Goal: Task Accomplishment & Management: Use online tool/utility

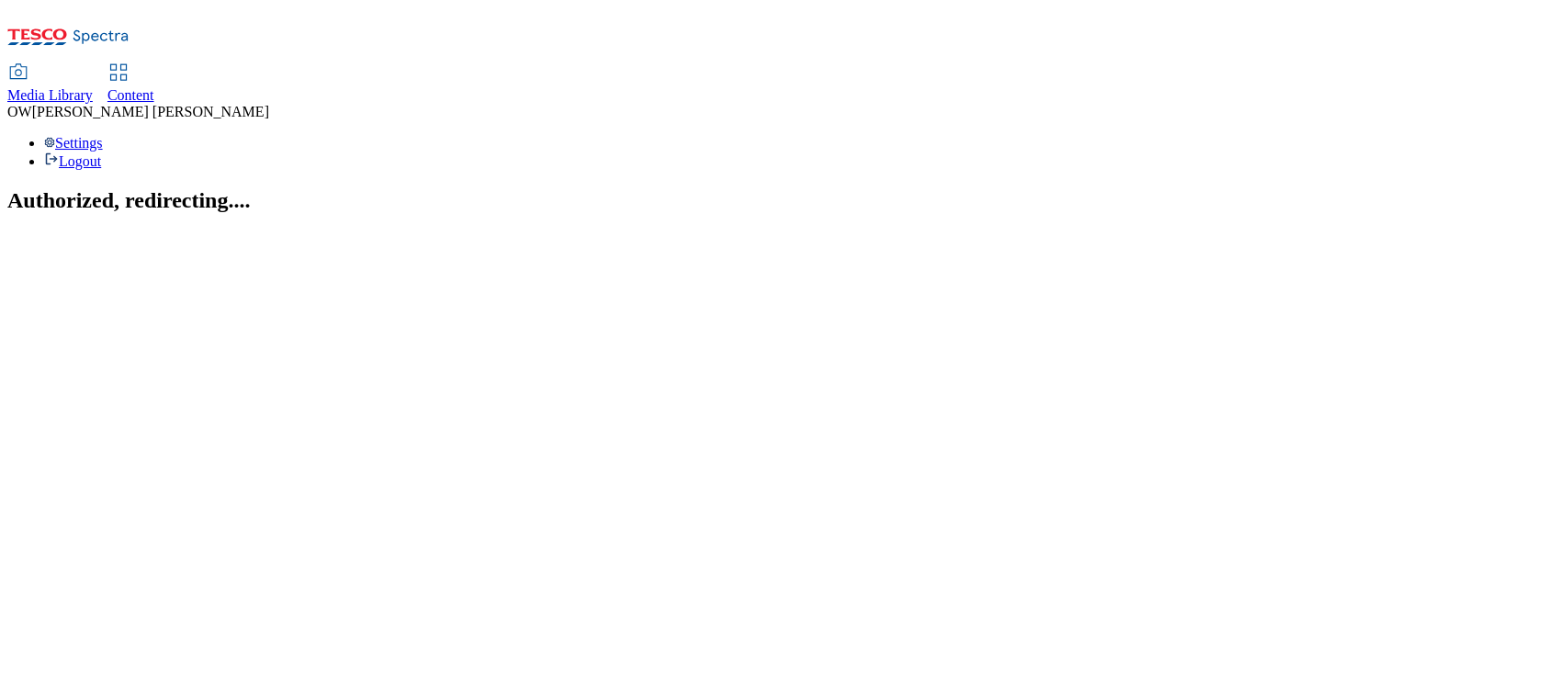
click at [154, 87] on div "Content" at bounding box center [131, 95] width 47 height 17
select select "ghs-[GEOGRAPHIC_DATA]"
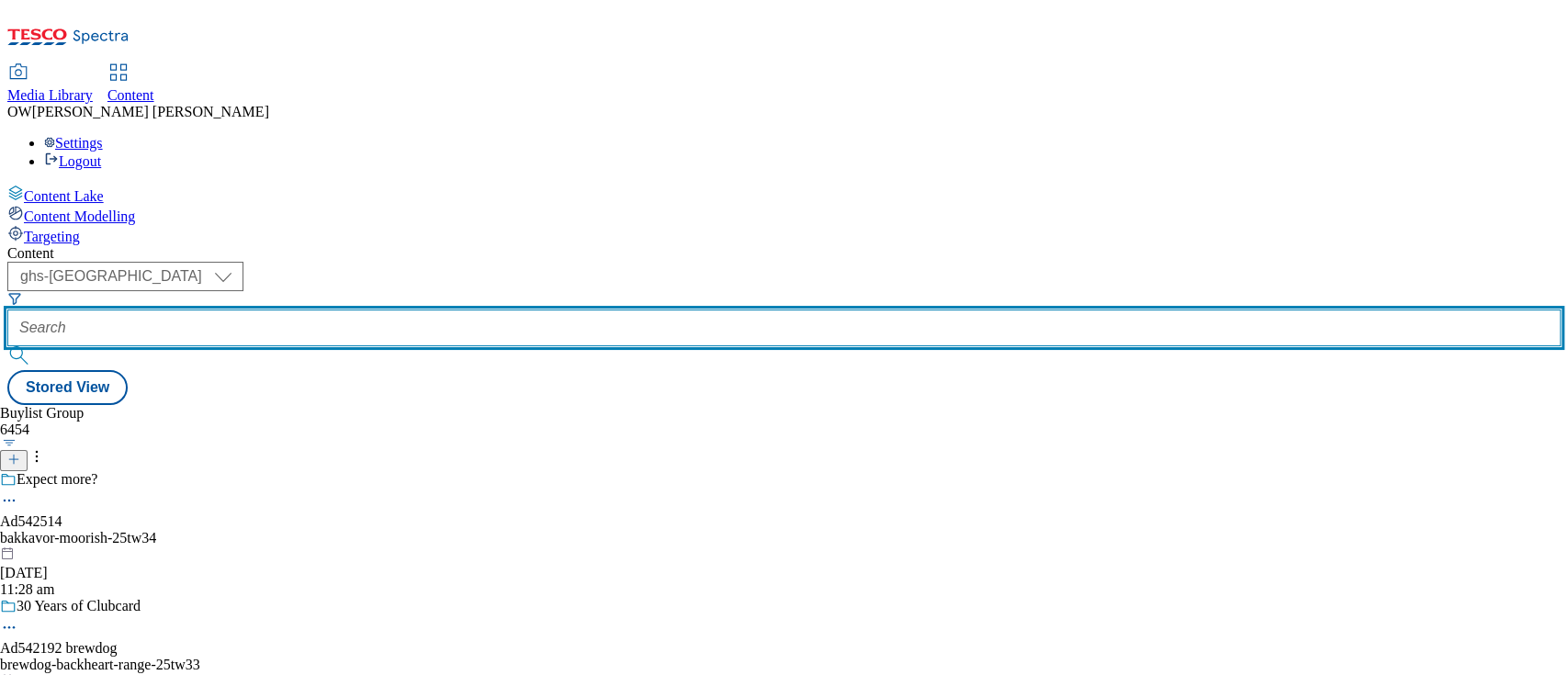
click at [416, 310] on input "text" at bounding box center [784, 328] width 1553 height 37
paste input "britvic-pepsi-max-25tw33"
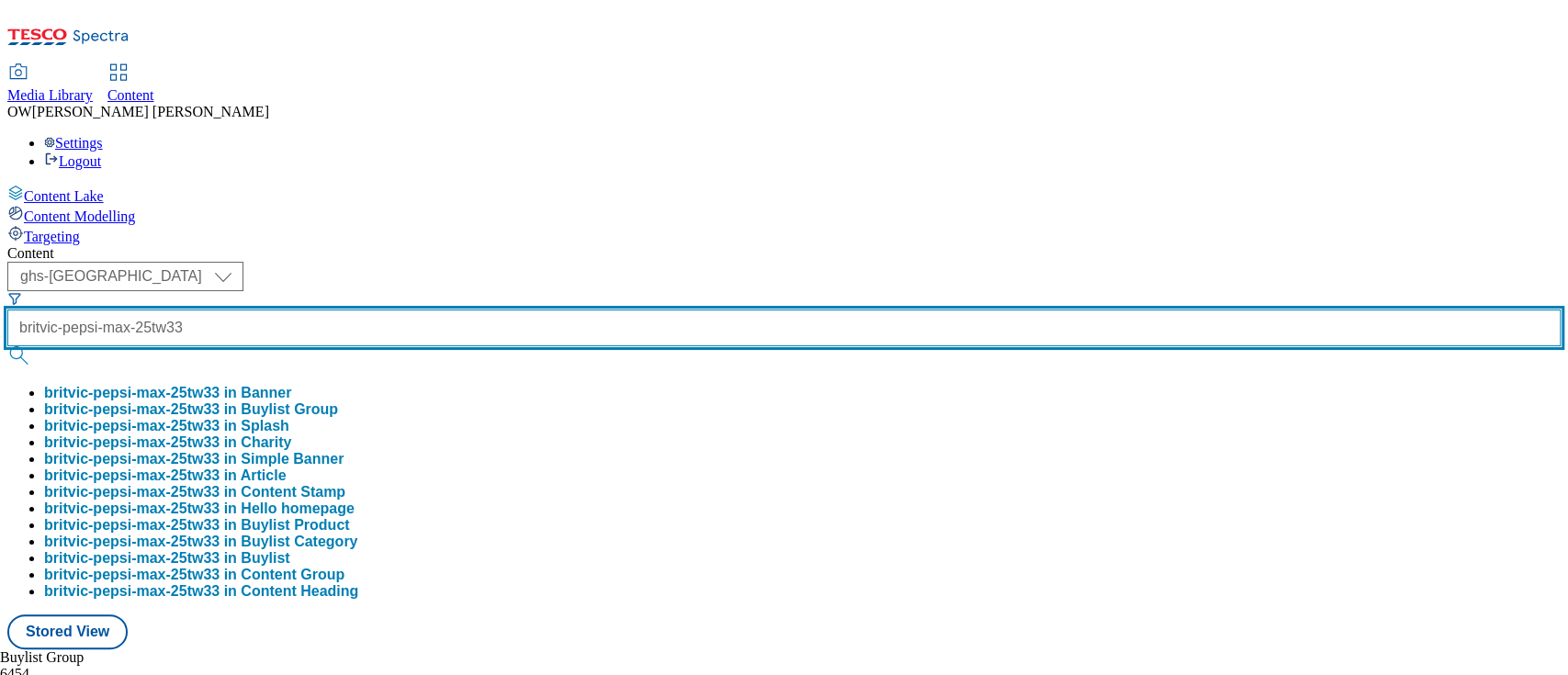
type input "britvic-pepsi-max-25tw33"
click at [8, 346] on button "submit" at bounding box center [20, 355] width 25 height 18
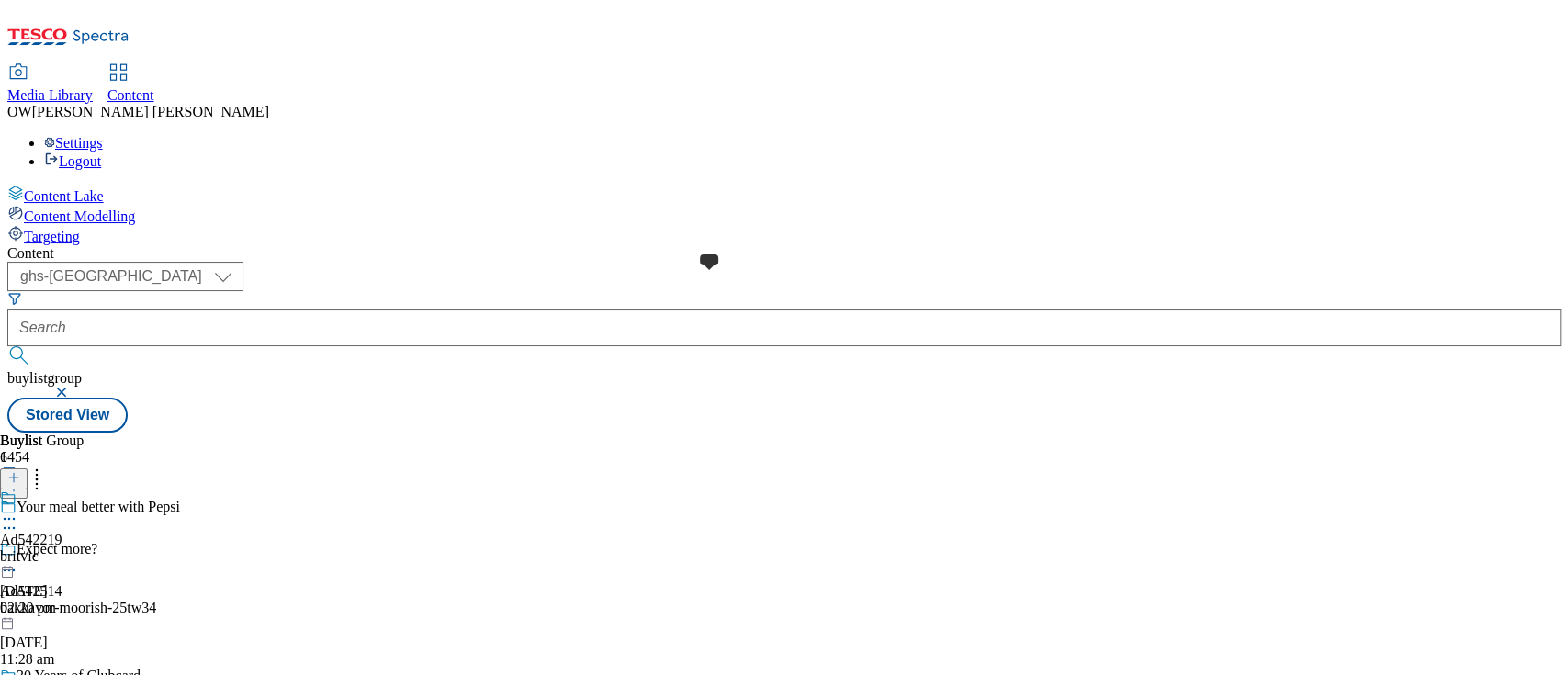
click at [62, 490] on div at bounding box center [31, 499] width 62 height 20
click at [57, 490] on div "Britvic" at bounding box center [37, 498] width 41 height 17
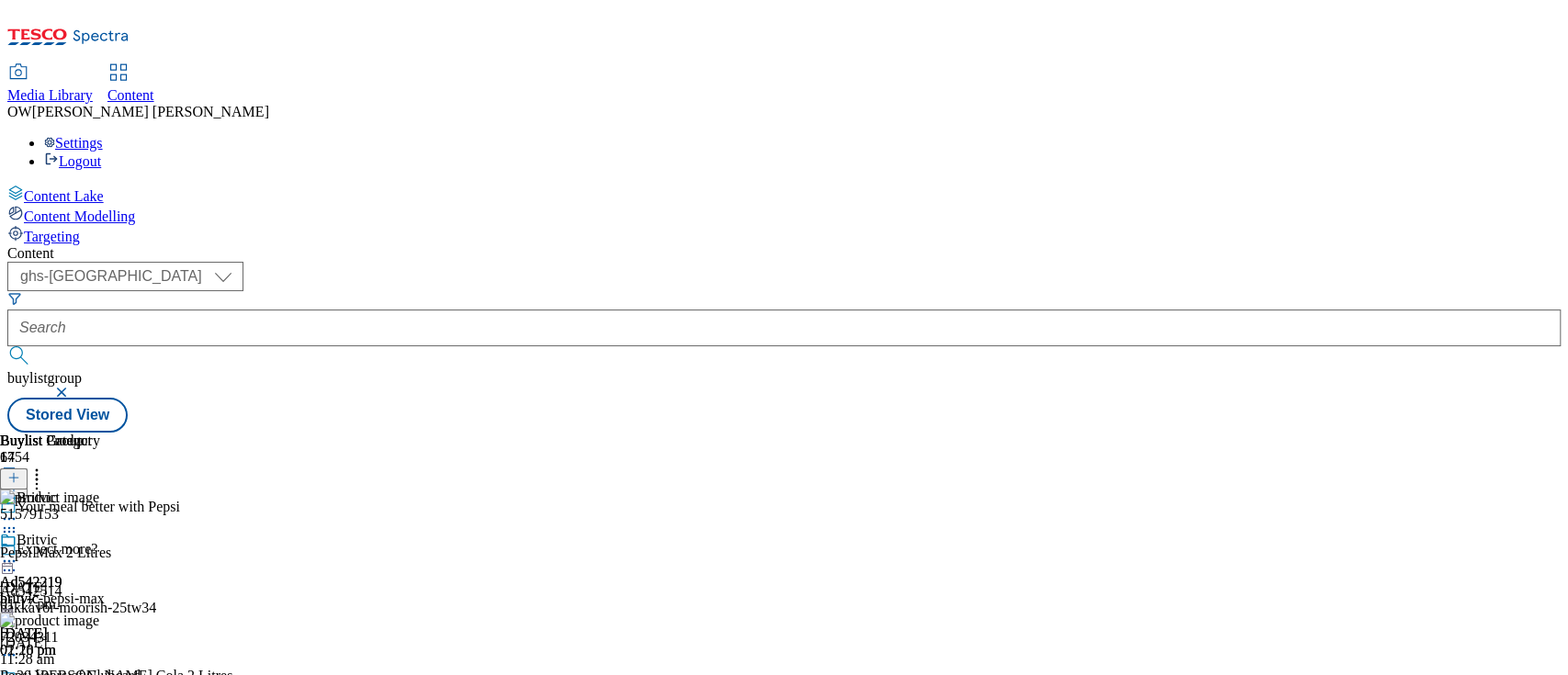
scroll to position [0, 62]
click at [46, 465] on icon at bounding box center [36, 474] width 18 height 18
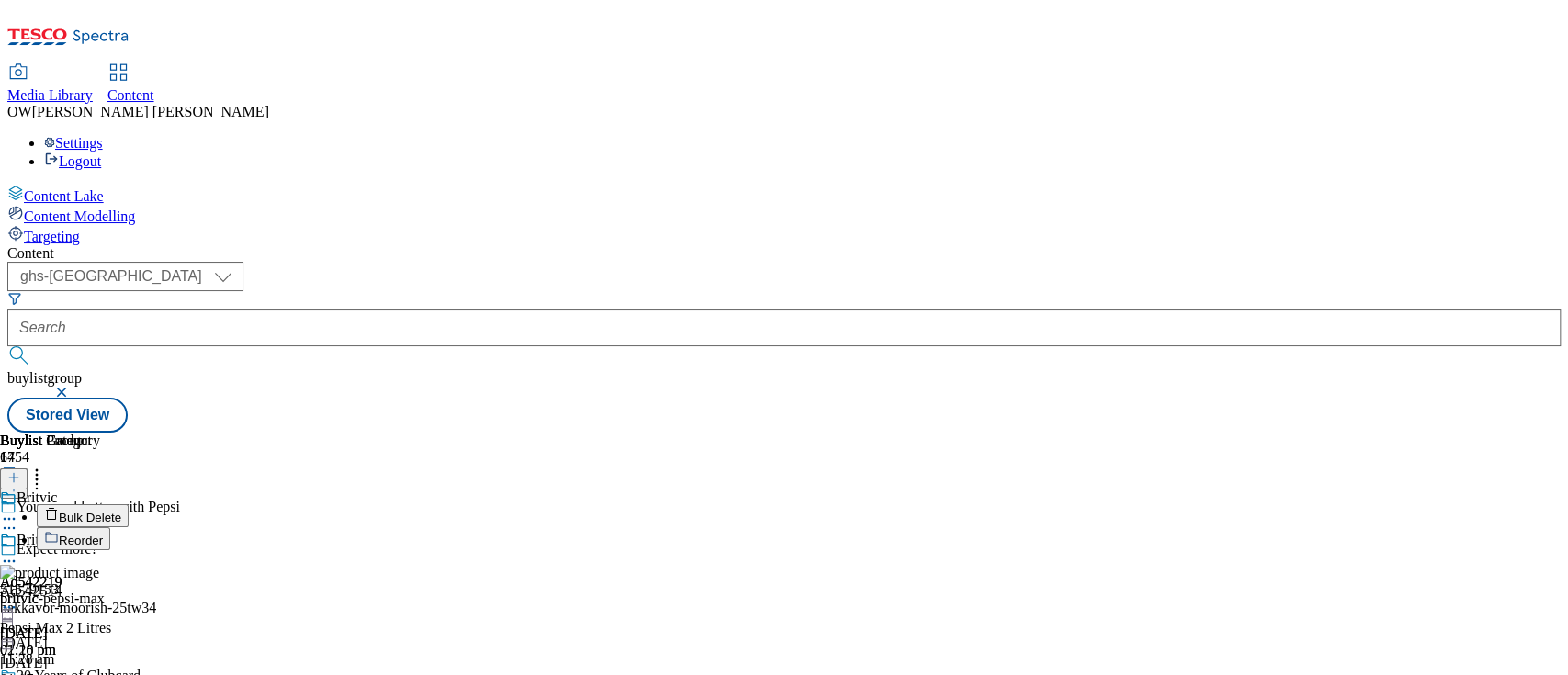
click at [128, 504] on button "Bulk Delete" at bounding box center [82, 515] width 92 height 23
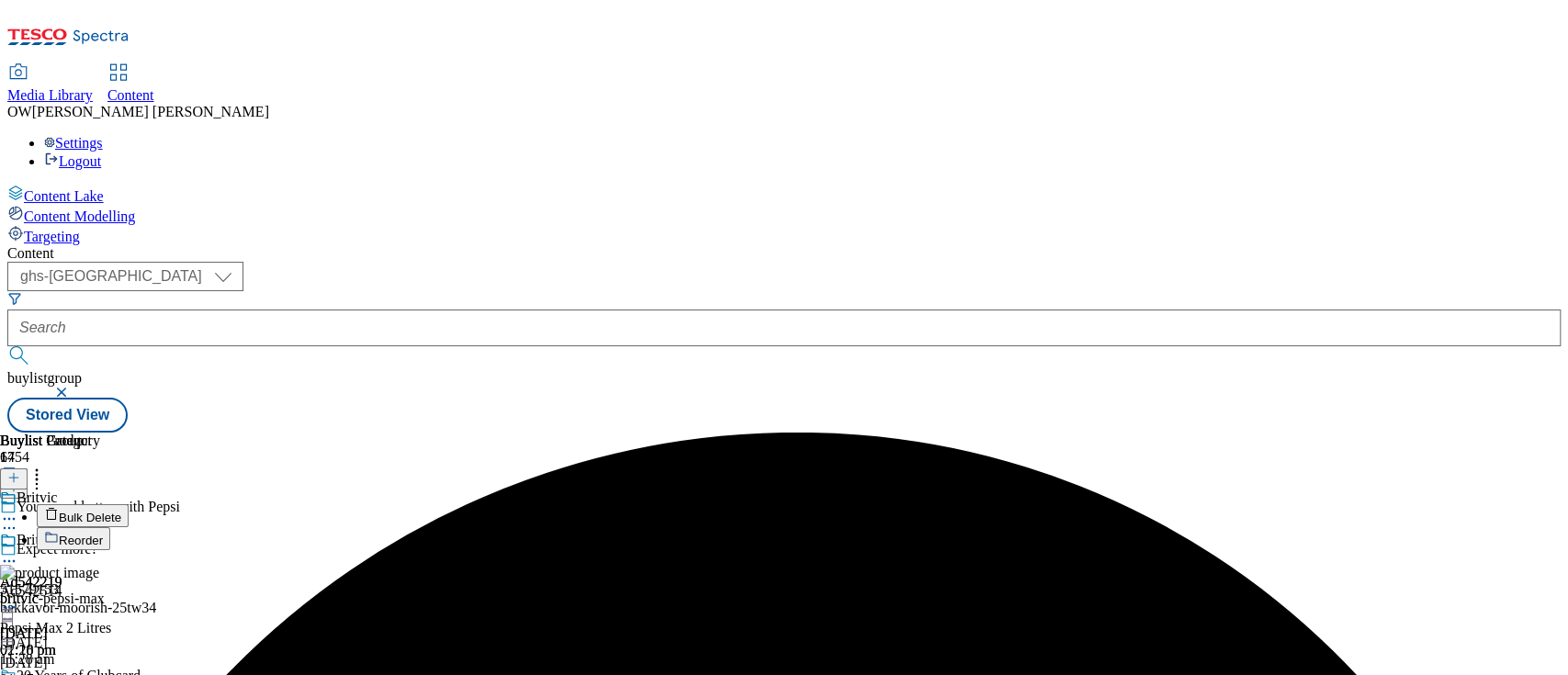
click at [110, 528] on button "Reorder" at bounding box center [74, 539] width 74 height 23
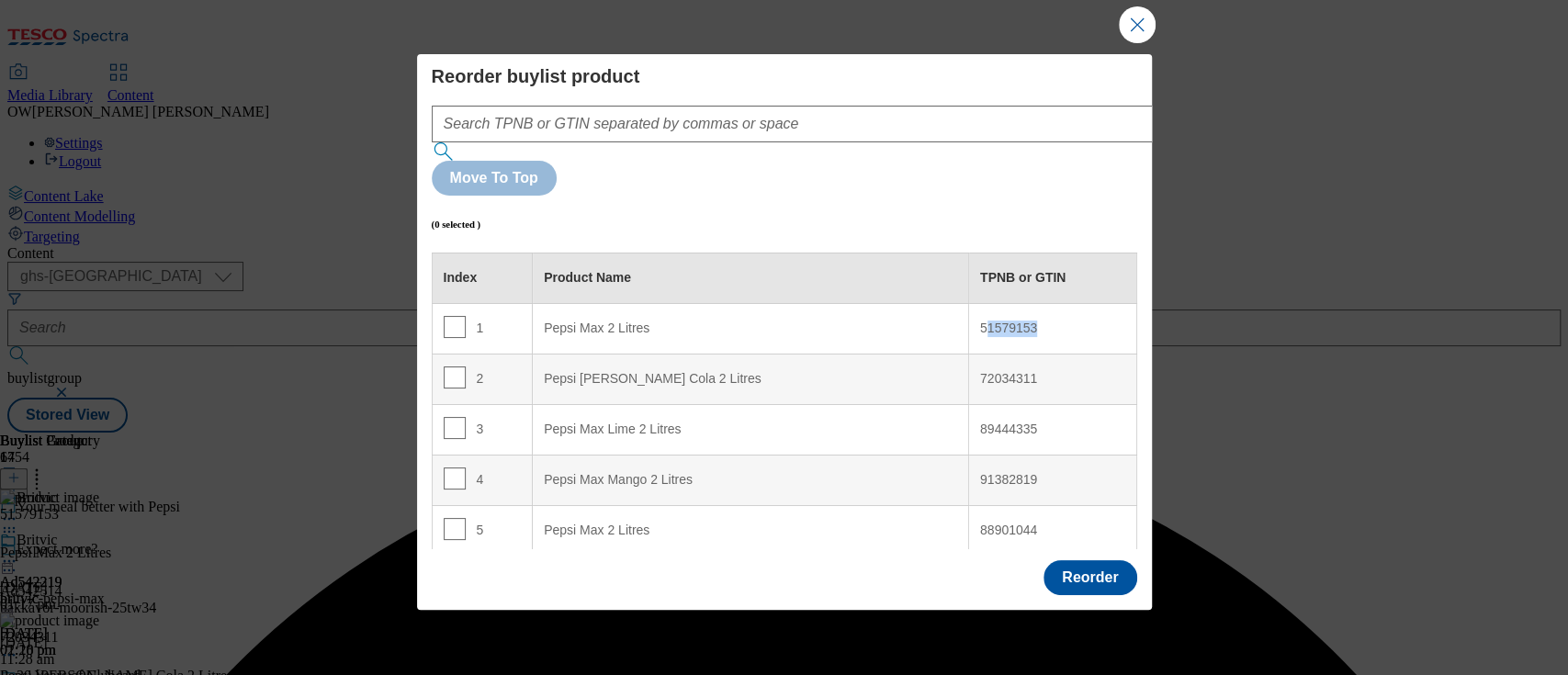
drag, startPoint x: 1031, startPoint y: 249, endPoint x: 957, endPoint y: 239, distance: 74.7
click at [980, 321] on div "51579153" at bounding box center [1053, 329] width 145 height 17
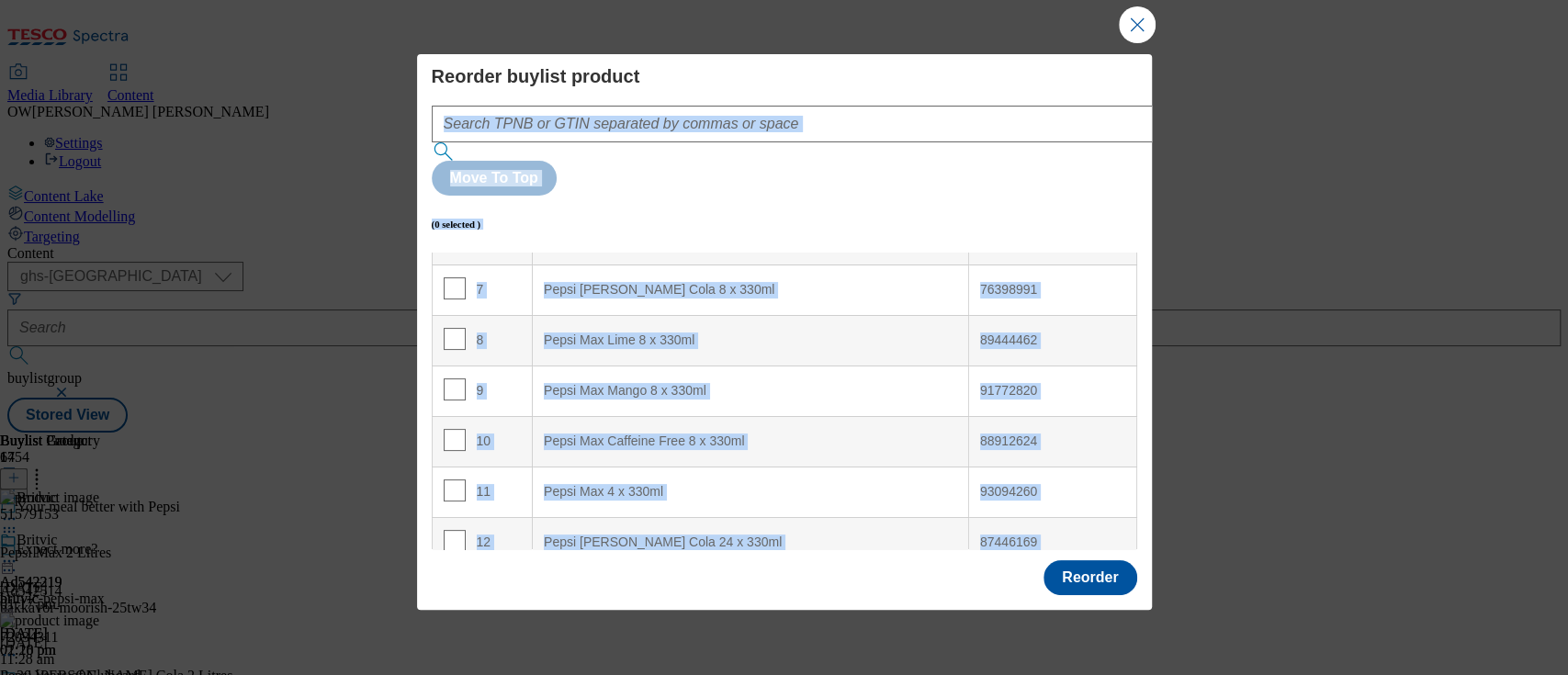
scroll to position [0, 0]
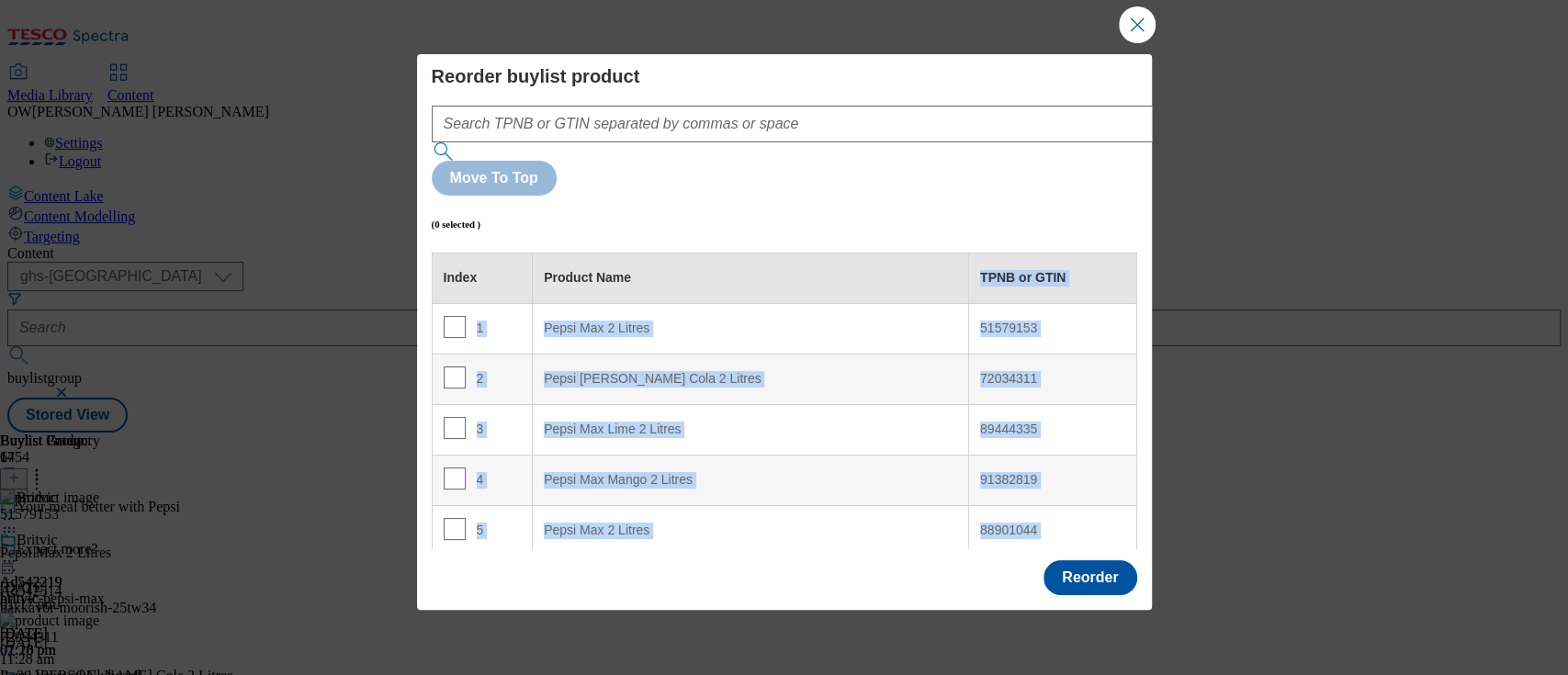
drag, startPoint x: 1028, startPoint y: 521, endPoint x: 902, endPoint y: 207, distance: 338.3
click at [1031, 303] on td "51579153" at bounding box center [1053, 329] width 168 height 51
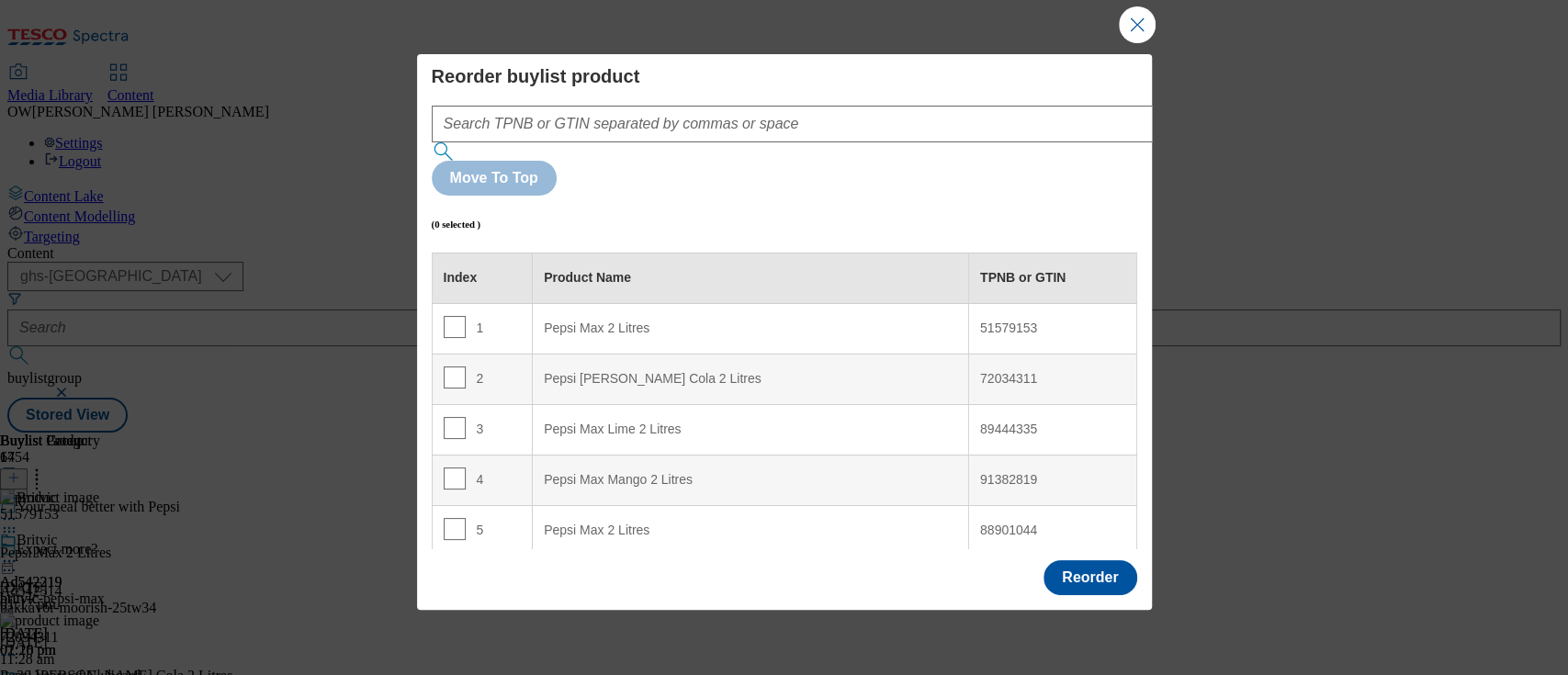
click at [1009, 371] on div "72034311" at bounding box center [1053, 380] width 145 height 17
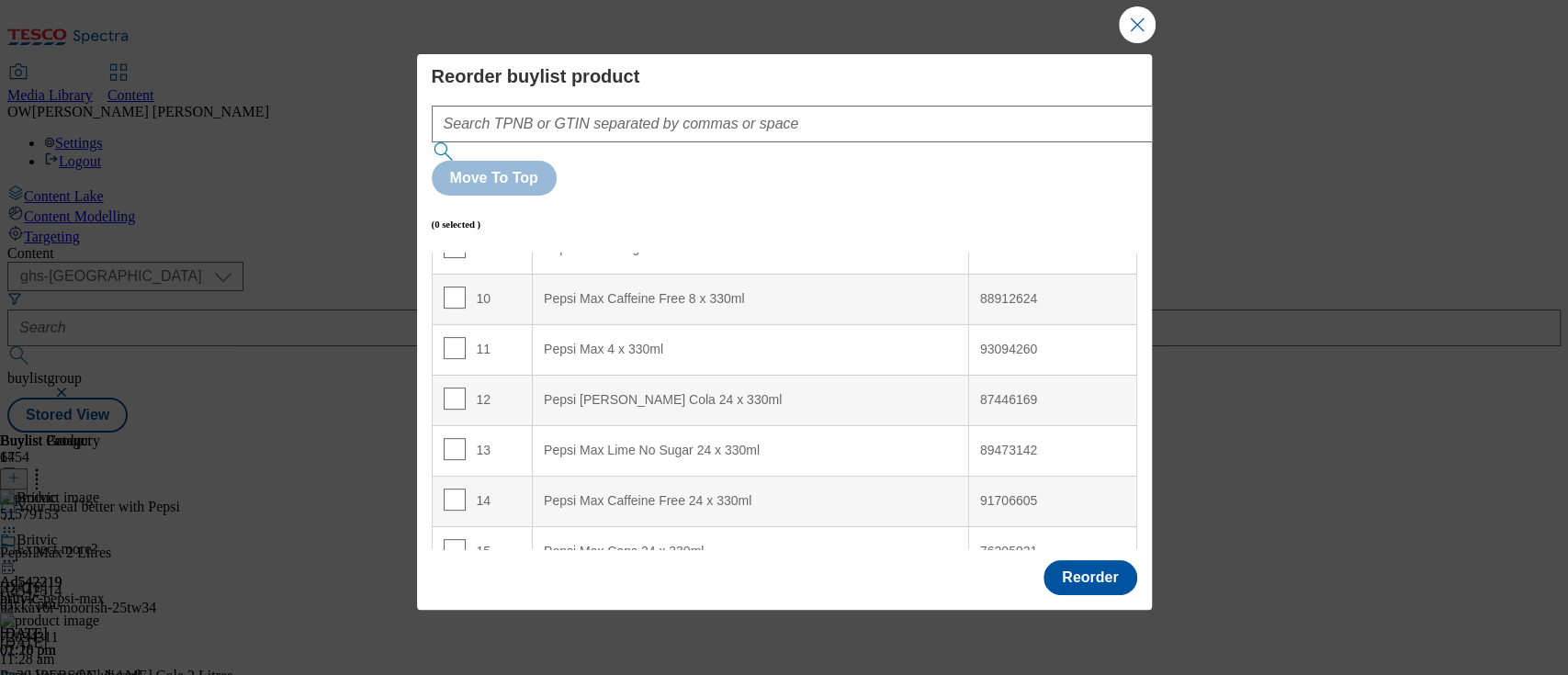
scroll to position [60, 0]
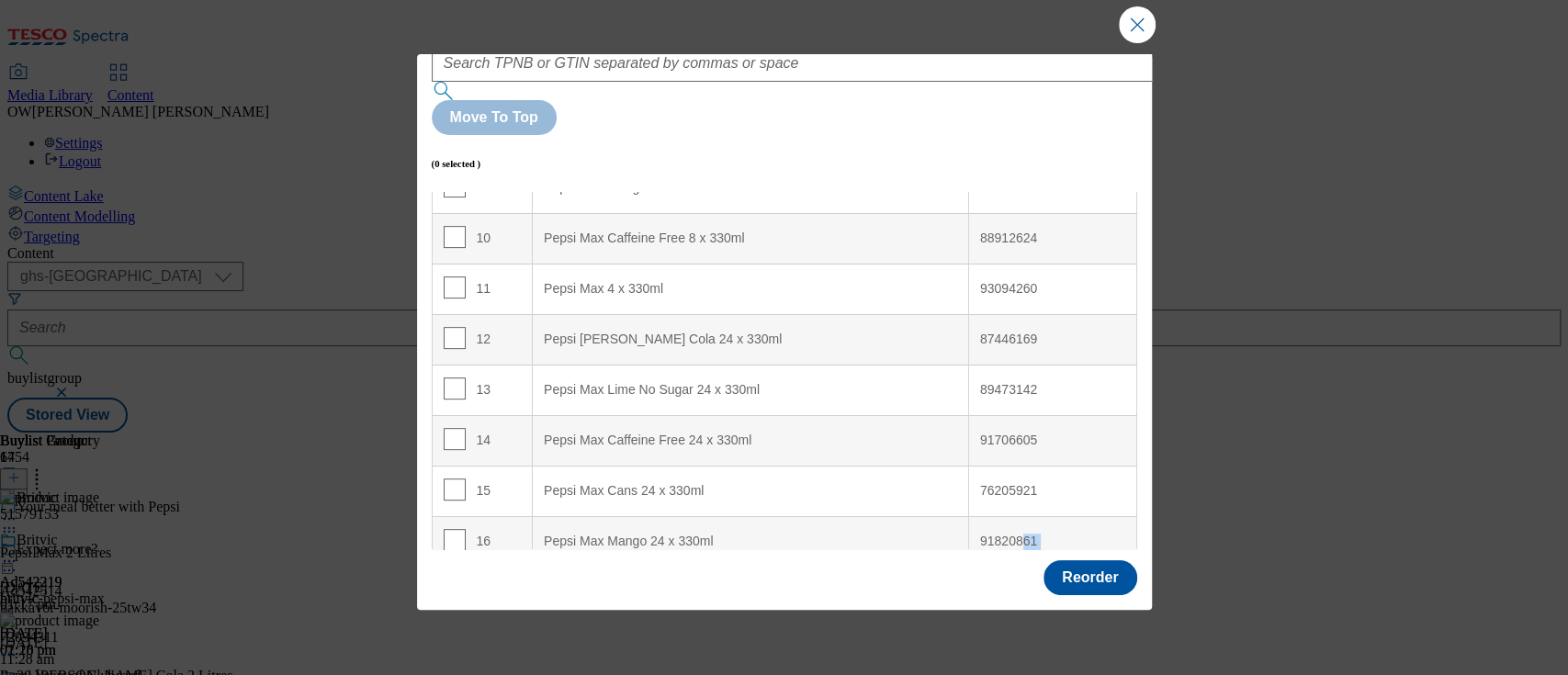
drag, startPoint x: 1002, startPoint y: 503, endPoint x: 996, endPoint y: 447, distance: 56.3
click at [996, 447] on tbody "1 Pepsi Max 2 Litres 51579153 2 Pepsi [PERSON_NAME] Cola 2 Litres 72034311 3 Pe…" at bounding box center [784, 188] width 704 height 859
click at [1028, 566] on td "92920015" at bounding box center [1053, 592] width 168 height 51
drag, startPoint x: 1029, startPoint y: 497, endPoint x: 948, endPoint y: 483, distance: 82.2
click at [969, 566] on td "92920015" at bounding box center [1053, 592] width 168 height 51
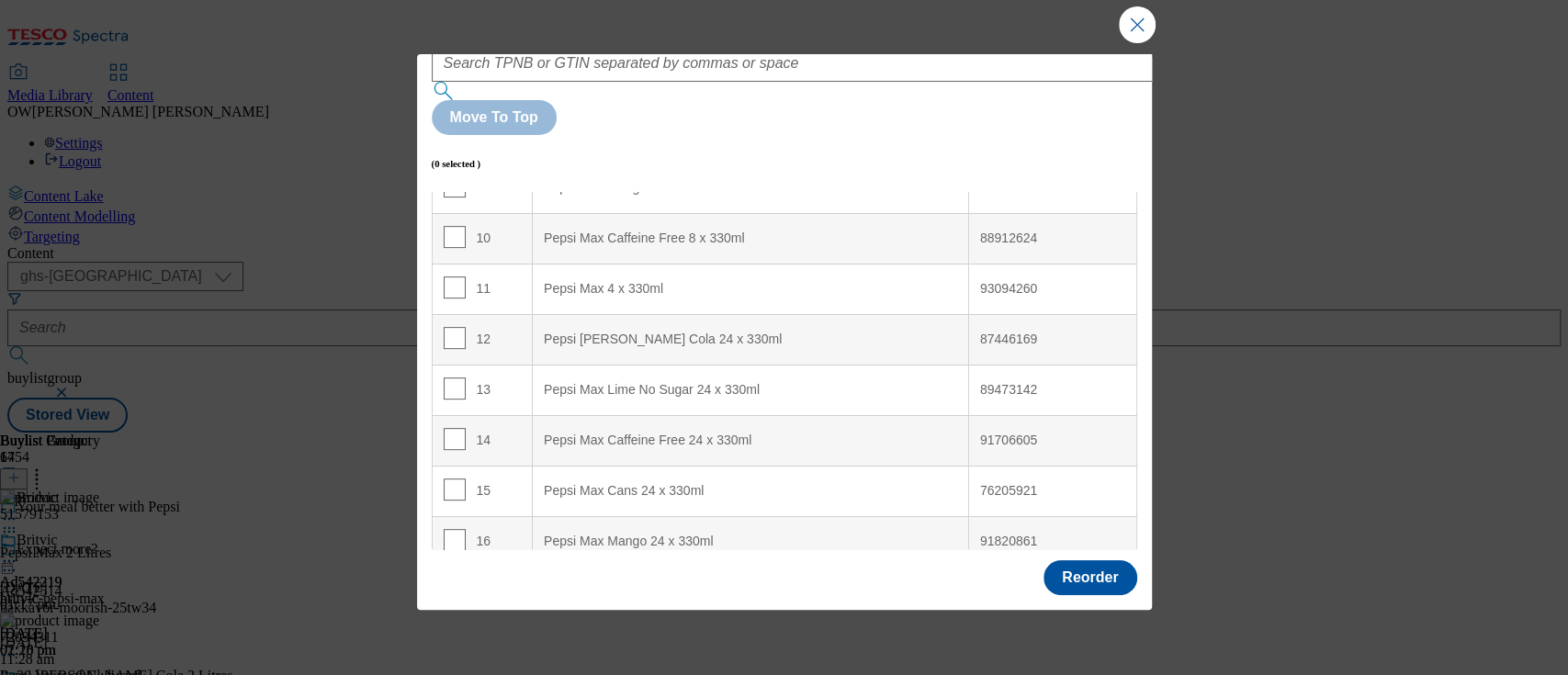
copy div "92920015"
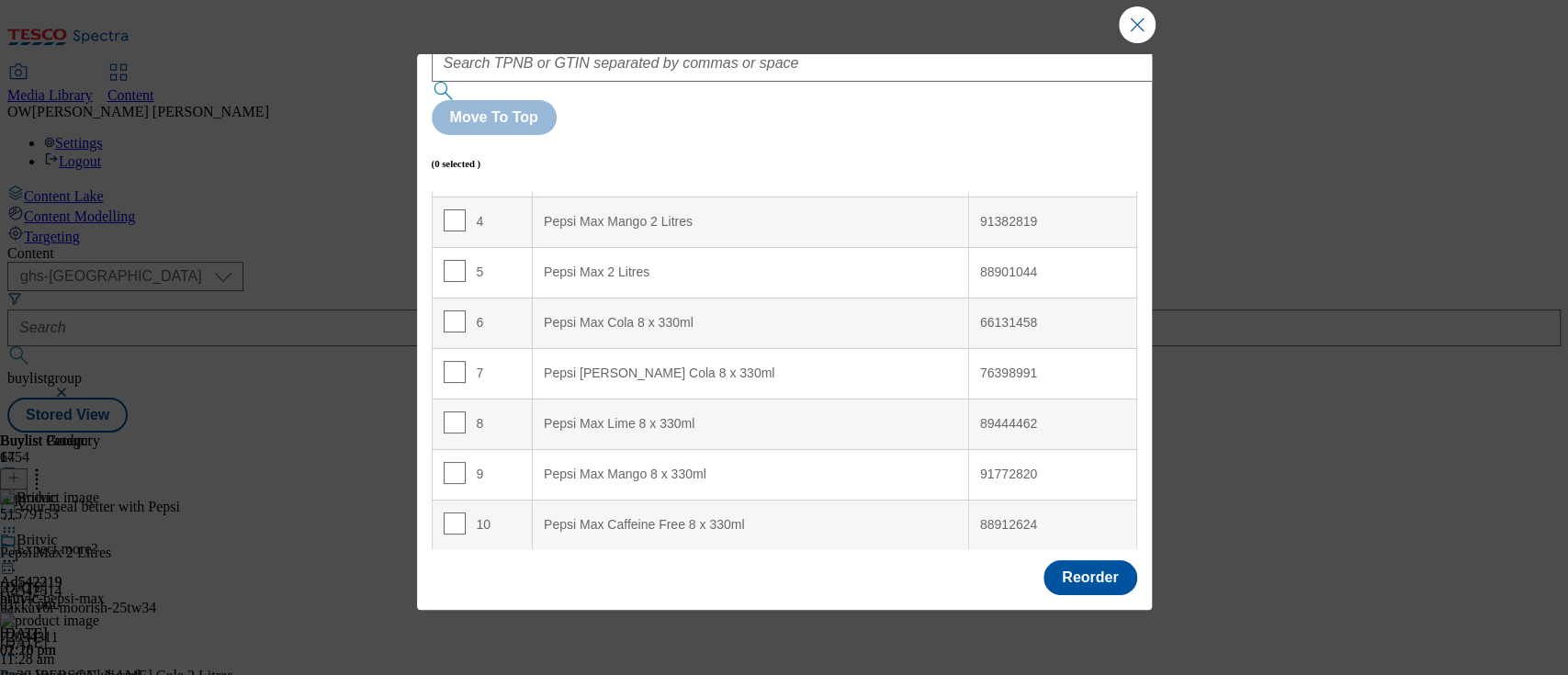
scroll to position [0, 0]
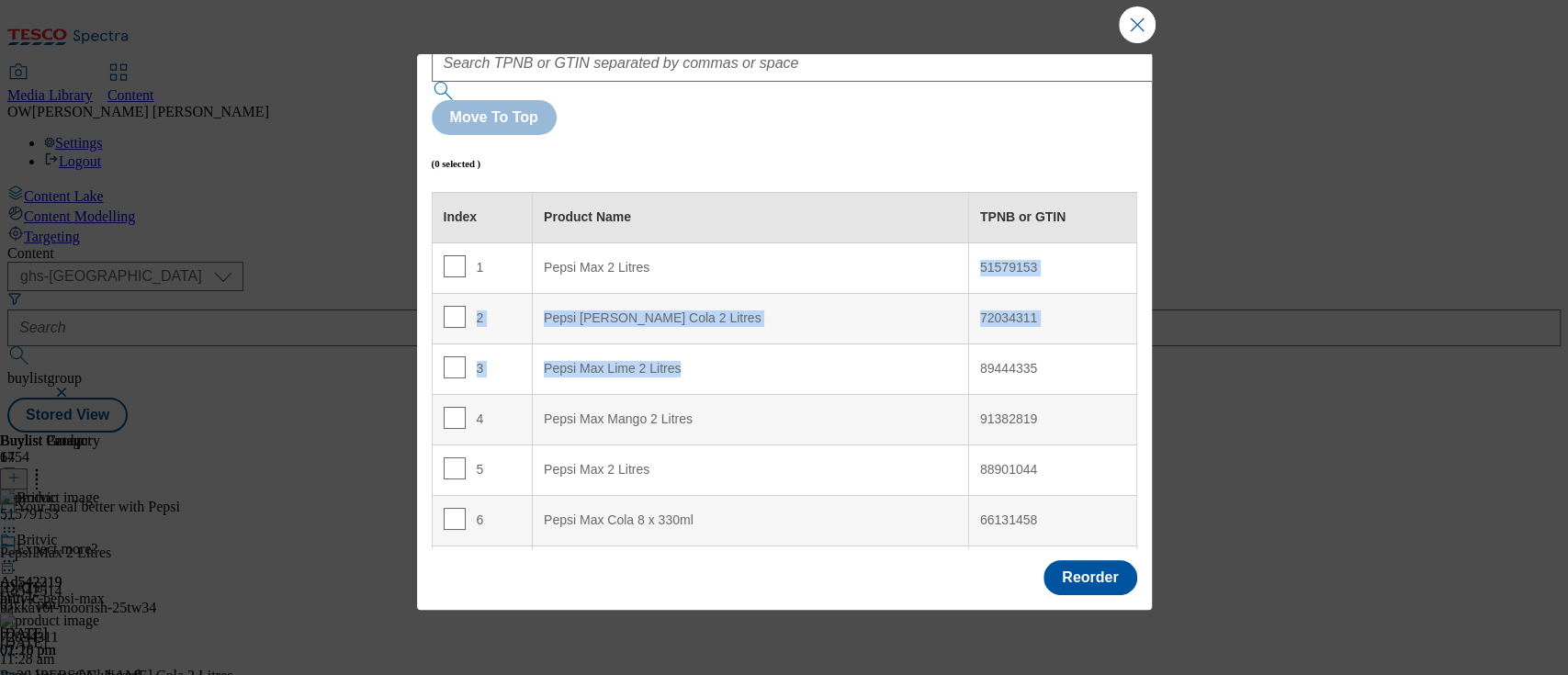
drag, startPoint x: 733, startPoint y: 166, endPoint x: 947, endPoint y: 315, distance: 260.8
click at [947, 315] on tbody "1 Pepsi Max 2 Litres 51579153 2 Pepsi [PERSON_NAME] Cola 2 Litres 72034311 3 Pe…" at bounding box center [784, 672] width 704 height 859
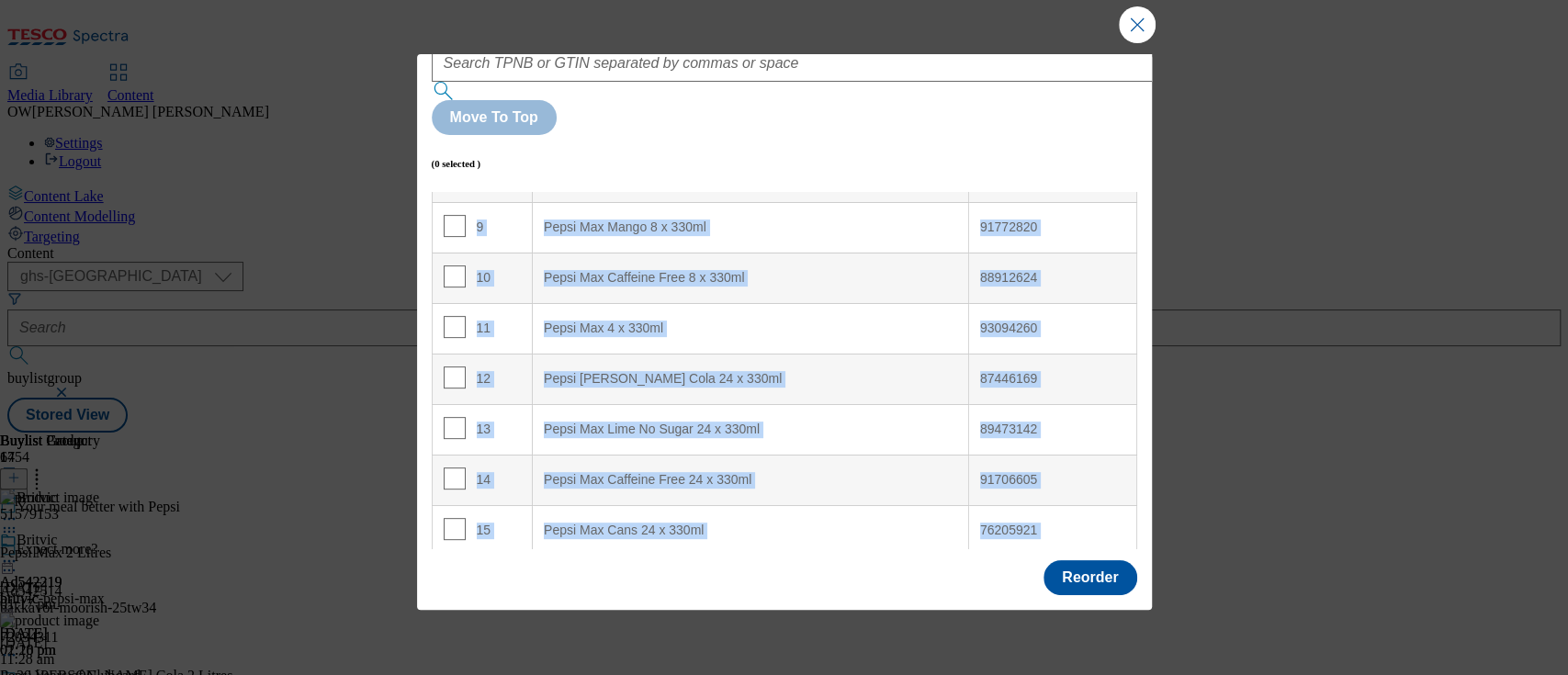
scroll to position [478, 0]
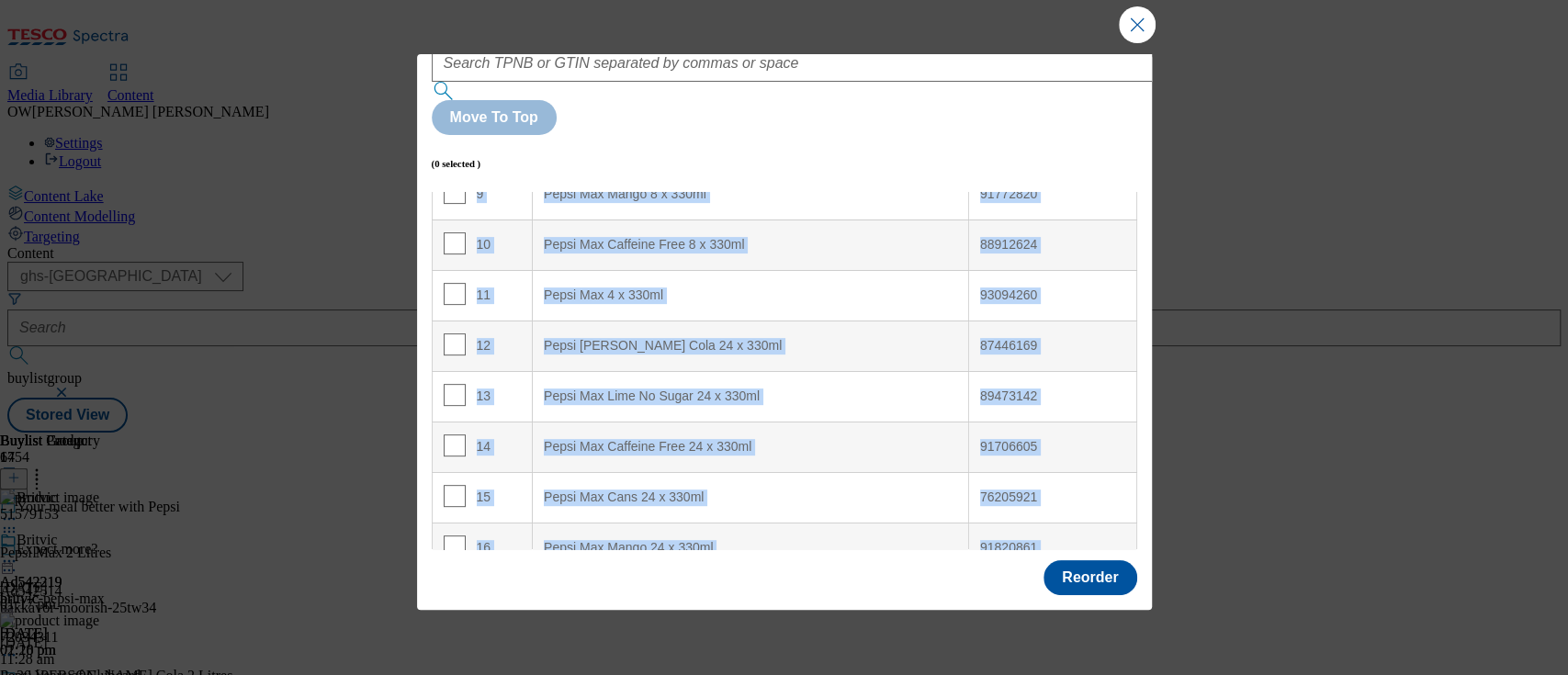
drag, startPoint x: 538, startPoint y: 168, endPoint x: 1022, endPoint y: 513, distance: 594.4
click at [1022, 513] on tbody "1 Pepsi Max 2 Litres 51579153 2 Pepsi [PERSON_NAME] Cola 2 Litres 72034311 3 Pe…" at bounding box center [784, 194] width 704 height 859
copy tbody "Pepsi Max 2 Litres 51579153 2 Pepsi [PERSON_NAME] Cola 2 Litres 72034311 3 Peps…"
click at [1123, 36] on button "Close Modal" at bounding box center [1137, 25] width 37 height 37
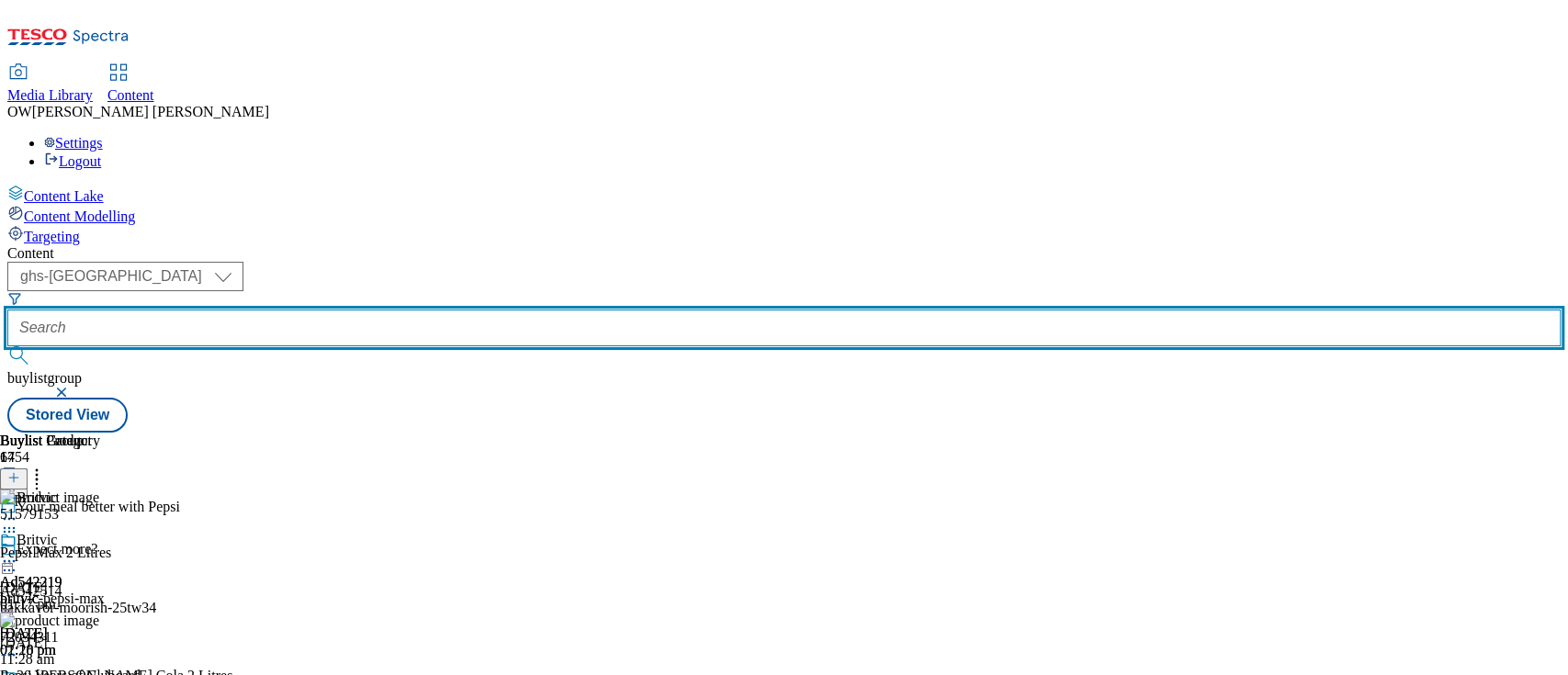
click at [443, 310] on input "text" at bounding box center [784, 328] width 1553 height 37
paste input "britvic-pepsi-25tw33"
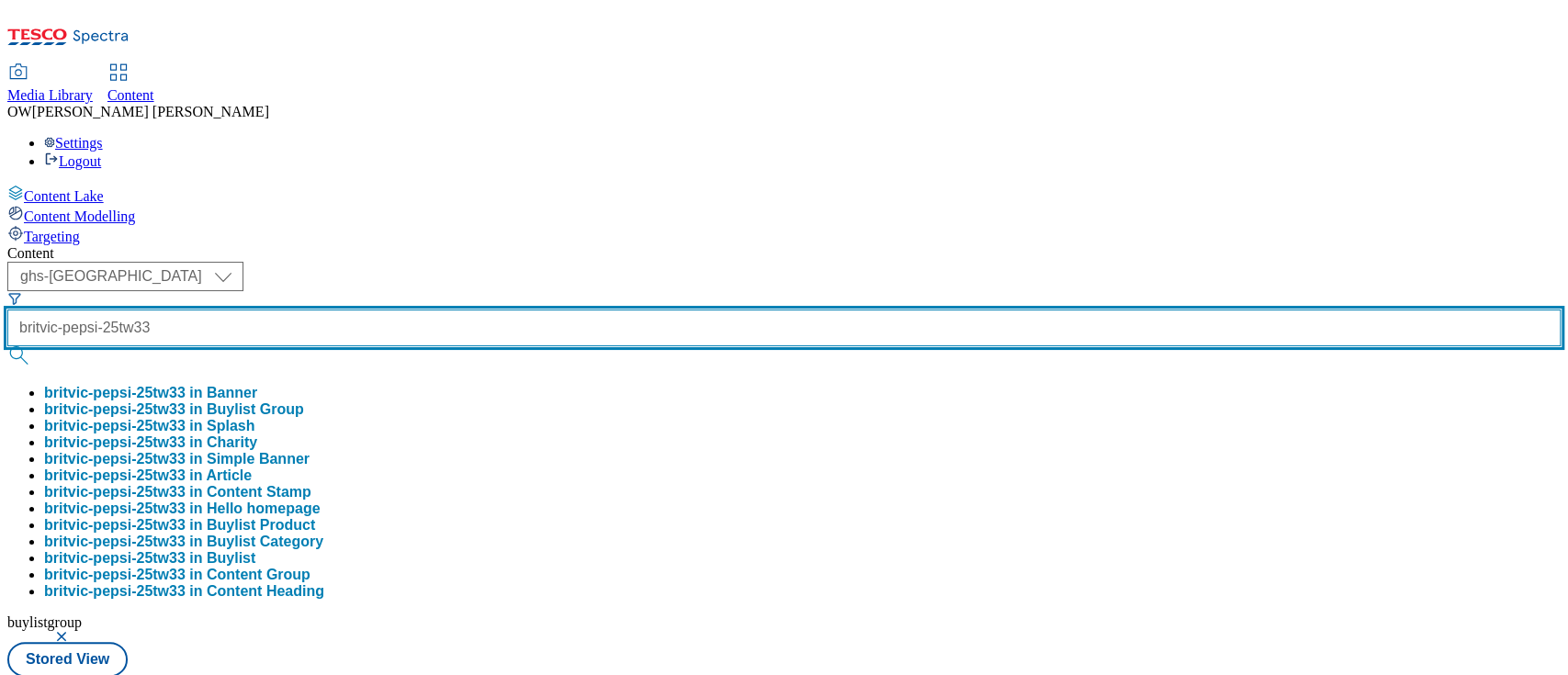
type input "britvic-pepsi-25tw33"
click at [8, 346] on button "submit" at bounding box center [20, 355] width 25 height 18
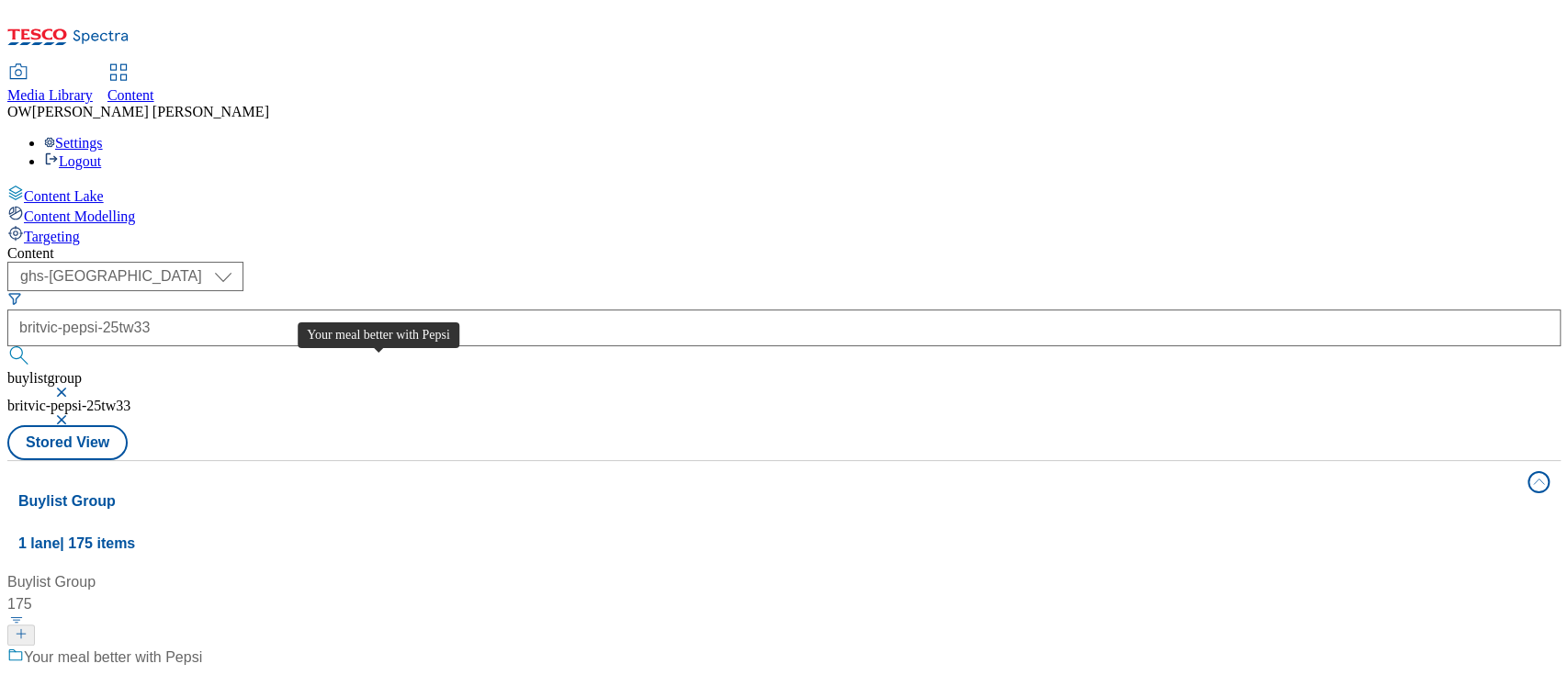
click at [202, 647] on div "Your meal better with Pepsi" at bounding box center [112, 657] width 178 height 22
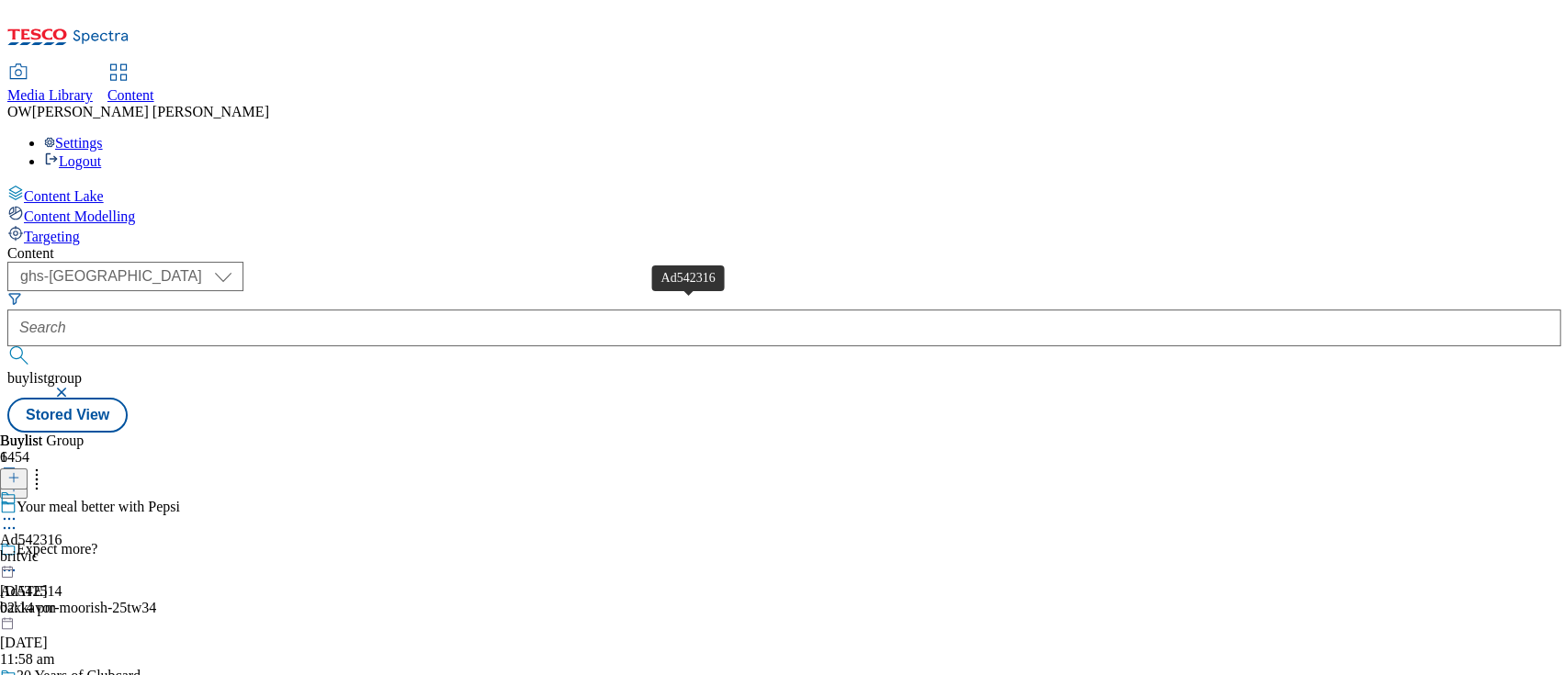
click at [62, 532] on div "Ad542316" at bounding box center [31, 540] width 62 height 17
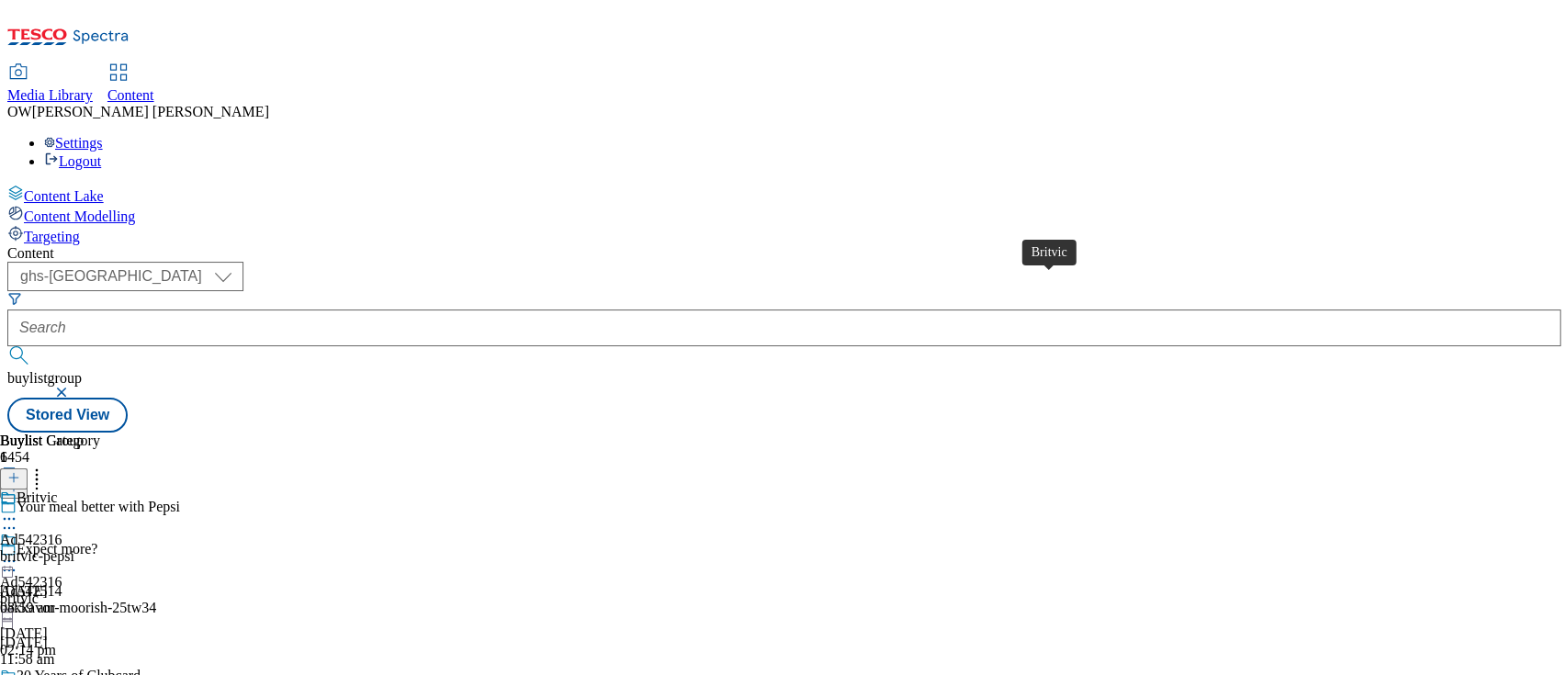
click at [57, 490] on div "Britvic" at bounding box center [37, 498] width 41 height 17
click at [11, 561] on circle at bounding box center [9, 562] width 3 height 3
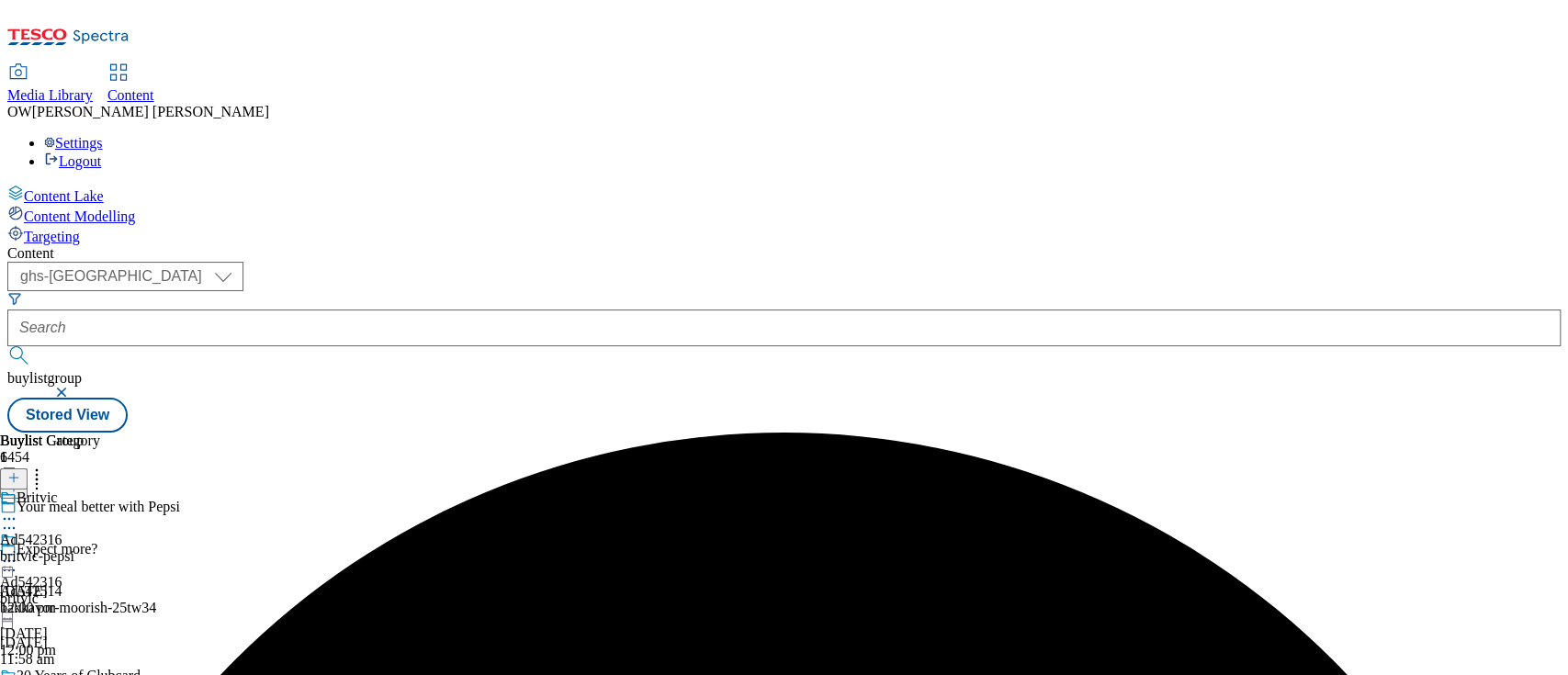
click at [18, 552] on icon at bounding box center [8, 561] width 18 height 18
click at [57, 490] on span "Britvic" at bounding box center [37, 499] width 41 height 20
click at [20, 471] on icon at bounding box center [14, 478] width 13 height 13
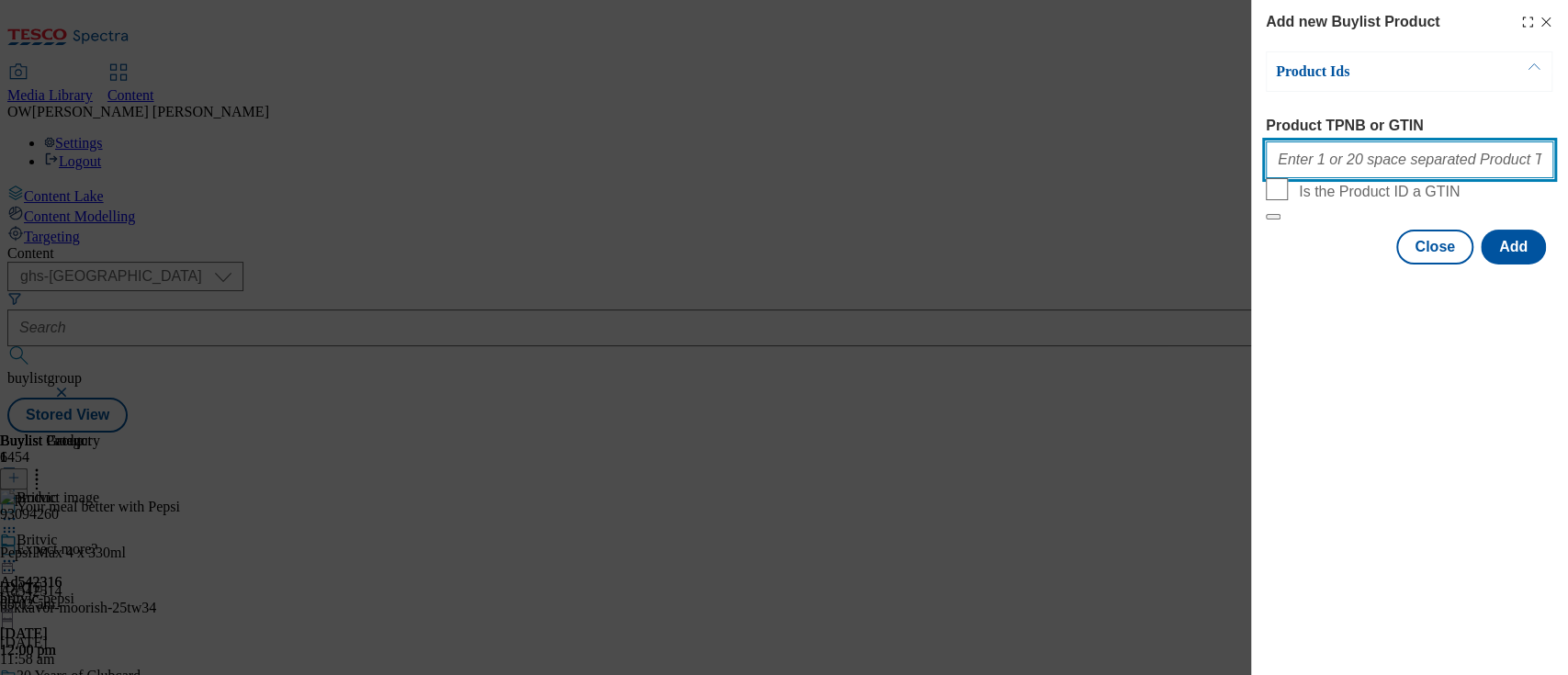
click at [1353, 163] on input "Product TPNB or GTIN" at bounding box center [1409, 160] width 288 height 37
paste input "51579153 72034311 89444335 91382819 88901044 66131458 76398991 89444462 9177282…"
type input "51579153 72034311 89444335 91382819 88901044 66131458 76398991 89444462 9177282…"
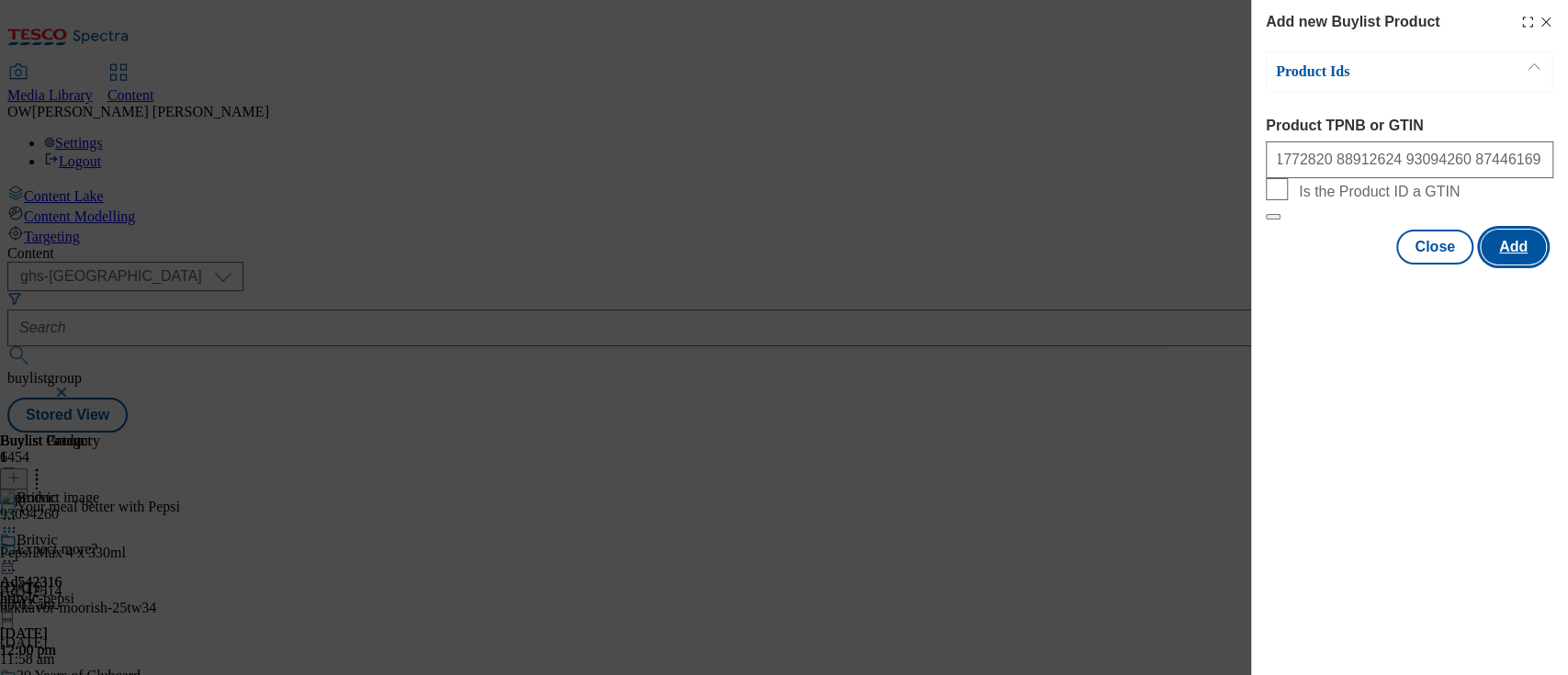
click at [1523, 264] on button "Add" at bounding box center [1513, 246] width 65 height 35
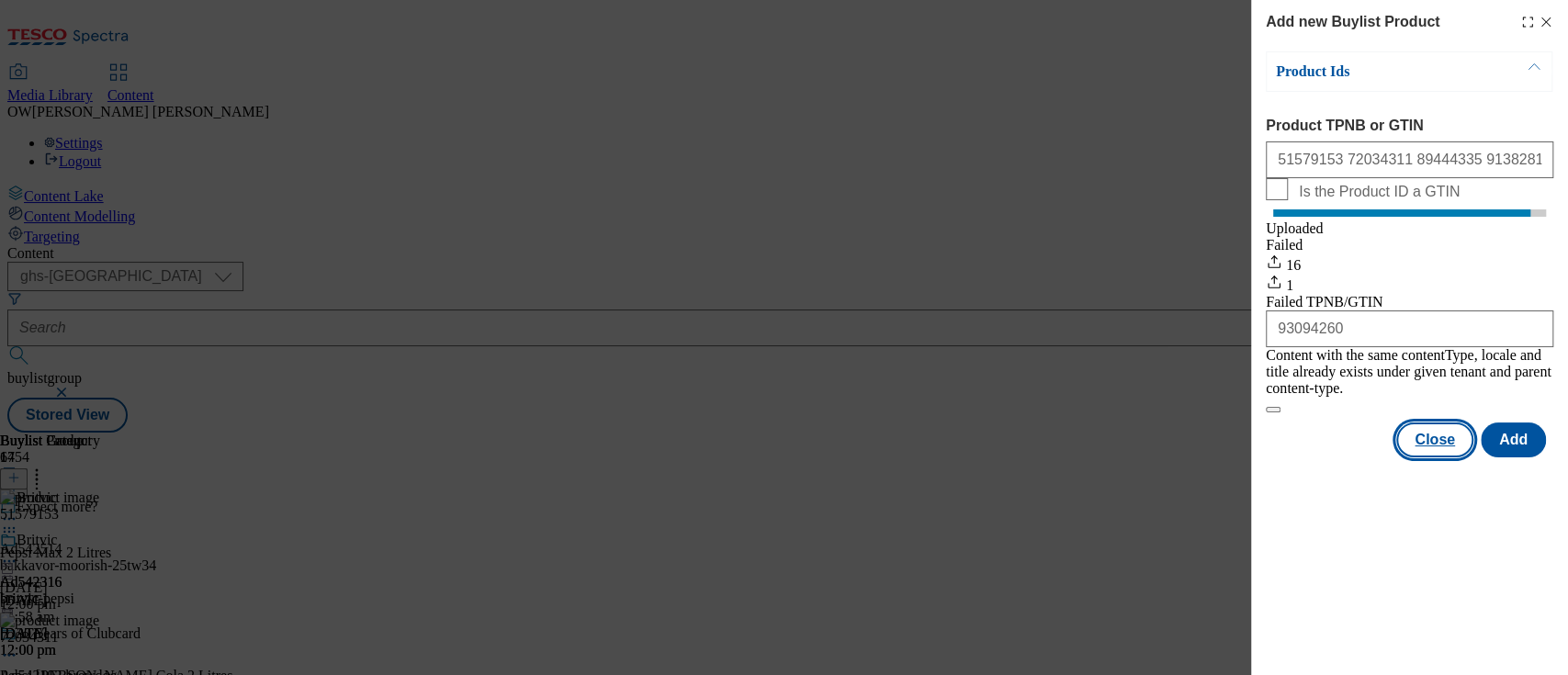
click at [1428, 440] on button "Close" at bounding box center [1435, 440] width 77 height 35
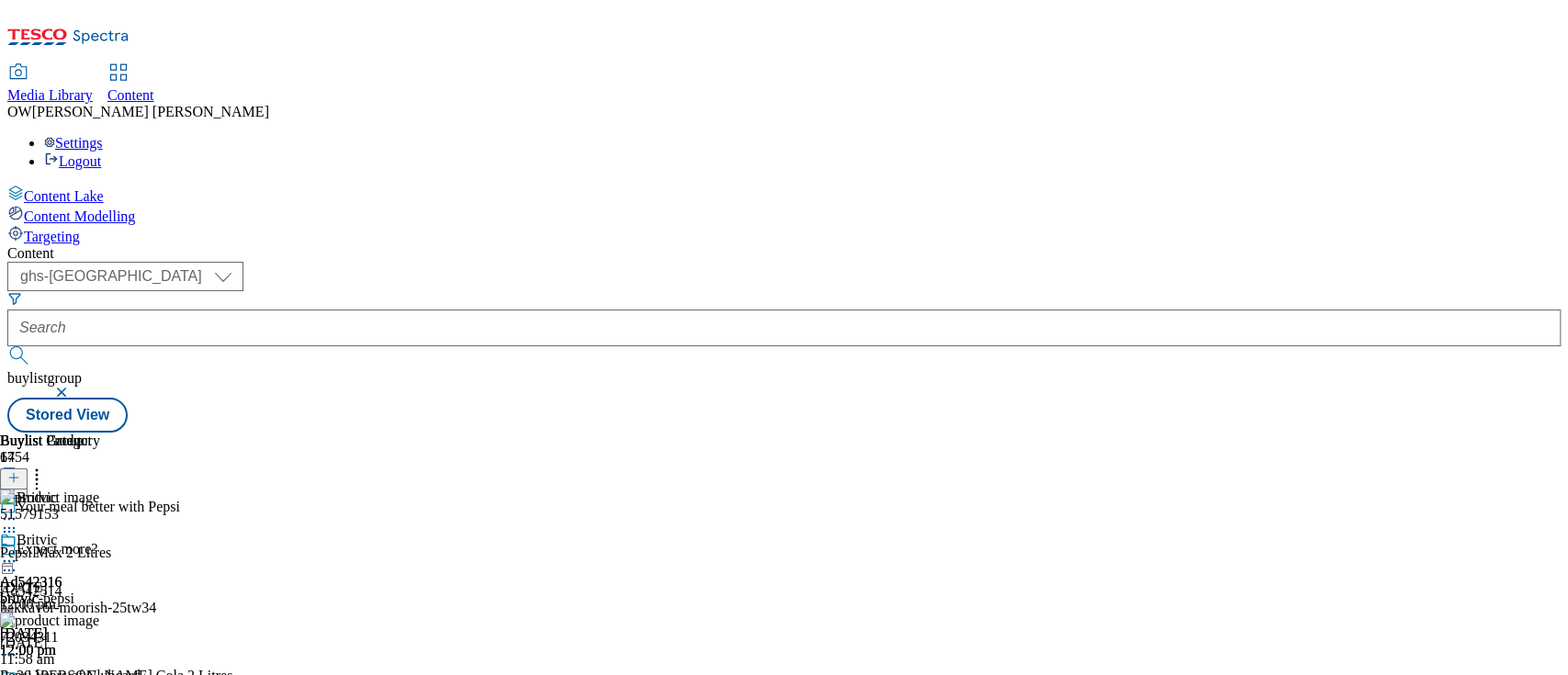
click at [18, 552] on icon at bounding box center [8, 561] width 18 height 18
click at [100, 674] on span "Preview" at bounding box center [78, 684] width 43 height 14
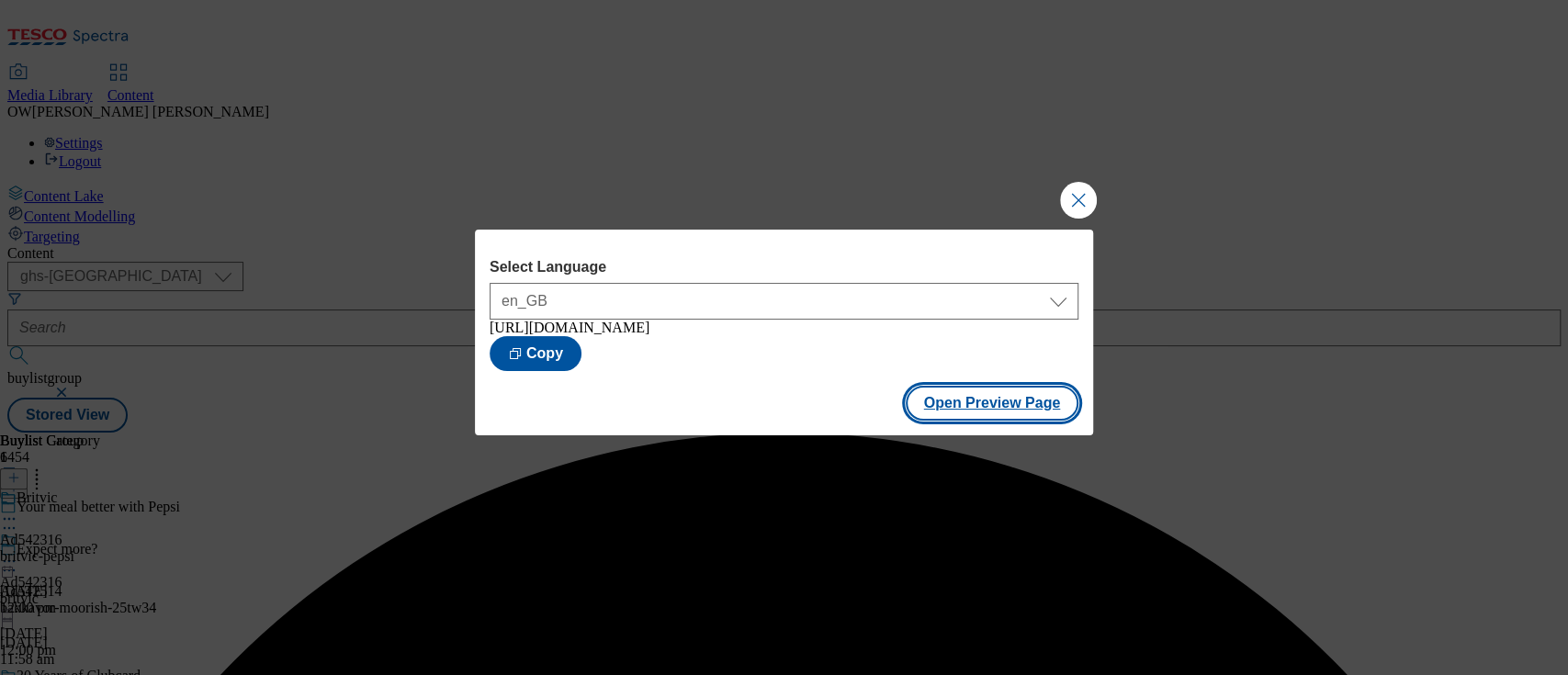
click at [948, 410] on button "Open Preview Page" at bounding box center [992, 403] width 174 height 35
click at [1060, 196] on button "Close Modal" at bounding box center [1078, 200] width 37 height 37
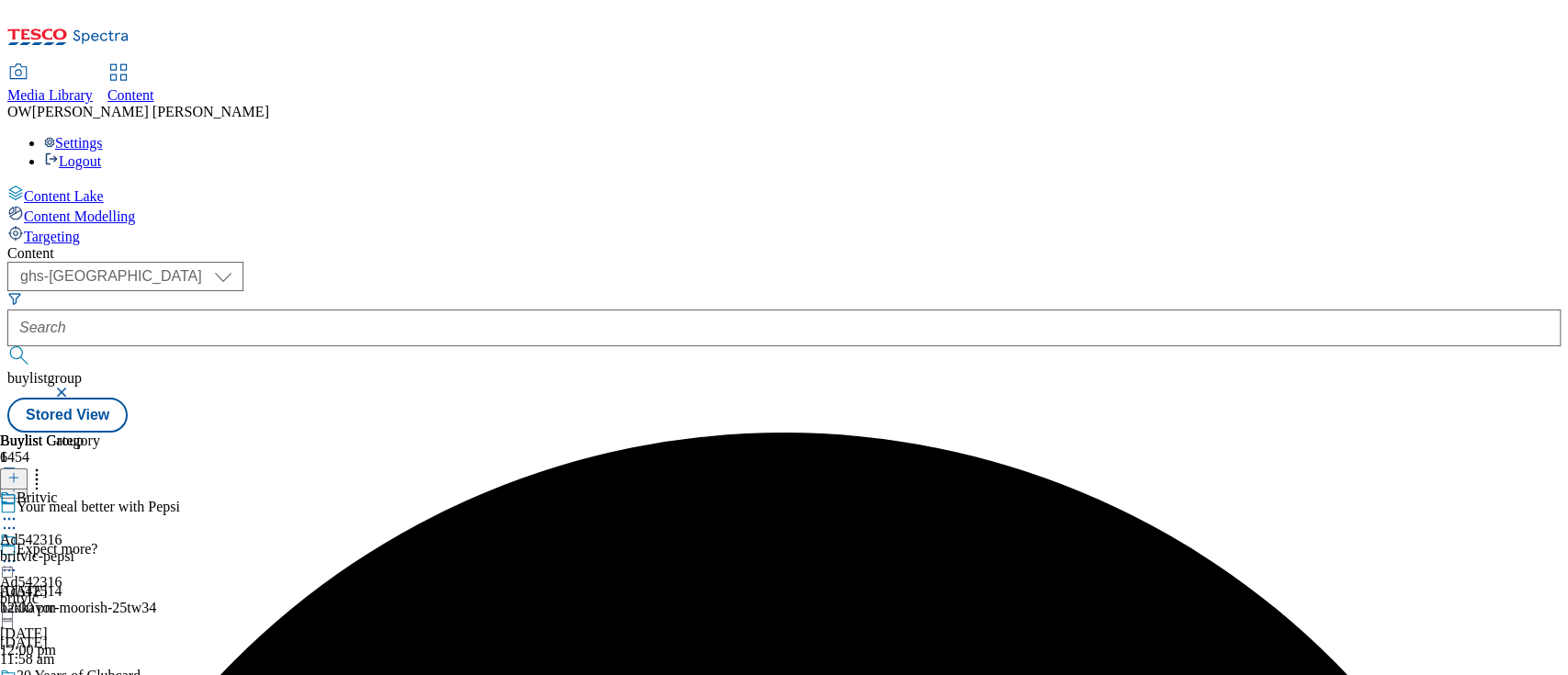
click at [18, 552] on icon at bounding box center [8, 561] width 18 height 18
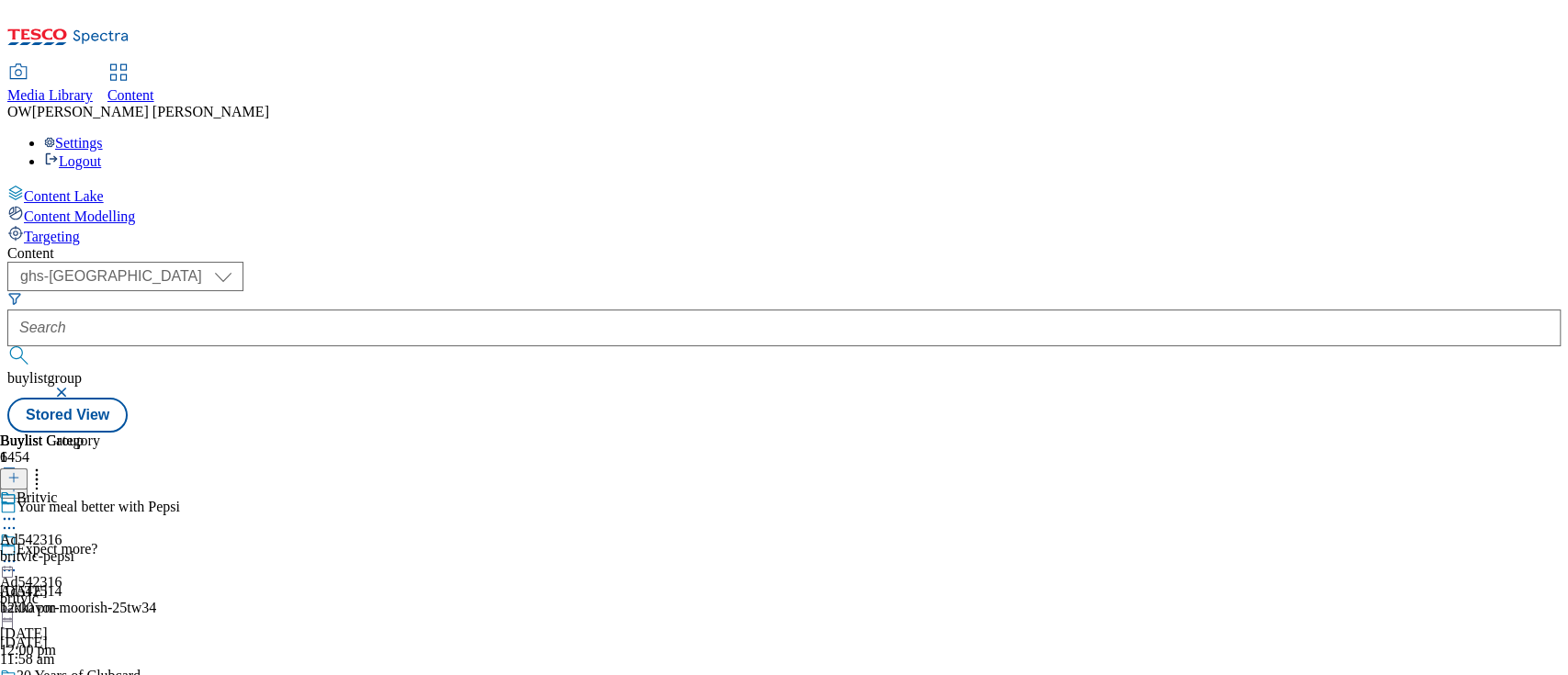
click at [18, 552] on icon at bounding box center [8, 561] width 18 height 18
